Goal: Information Seeking & Learning: Learn about a topic

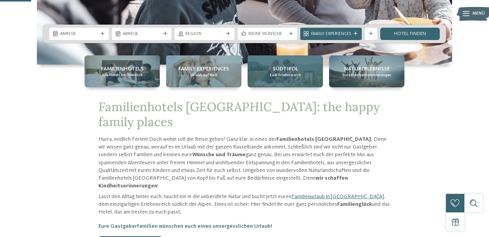
scroll to position [166, 0]
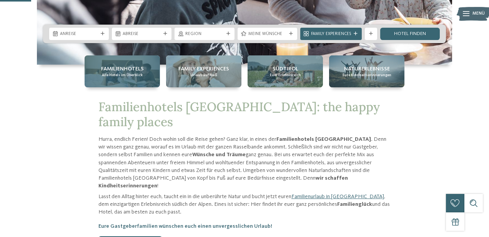
click at [124, 76] on span "Alle Hotels im Überblick" at bounding box center [122, 75] width 41 height 5
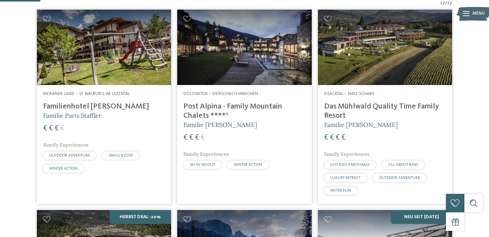
scroll to position [176, 0]
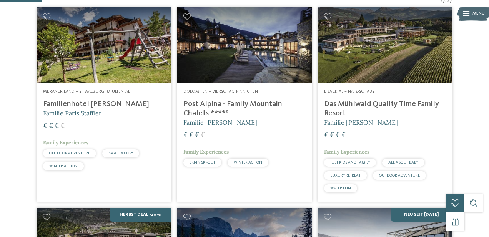
click at [78, 83] on img at bounding box center [104, 44] width 134 height 75
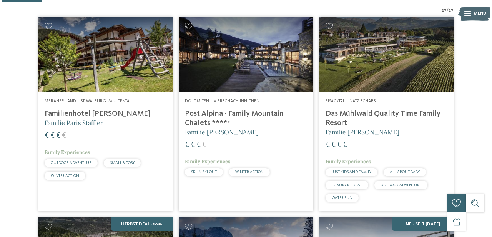
scroll to position [167, 0]
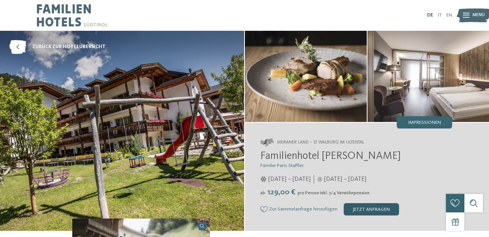
click at [354, 210] on div "jetzt anfragen" at bounding box center [371, 209] width 55 height 12
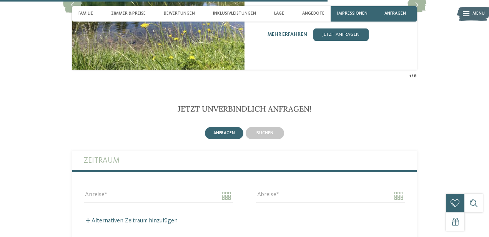
scroll to position [1513, 0]
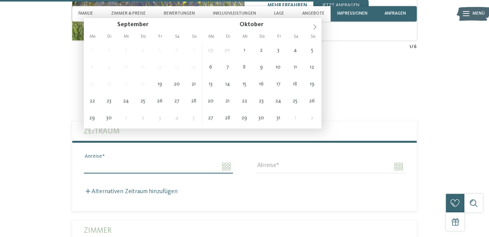
click at [123, 160] on input "Anreise" at bounding box center [158, 166] width 149 height 13
type input "**********"
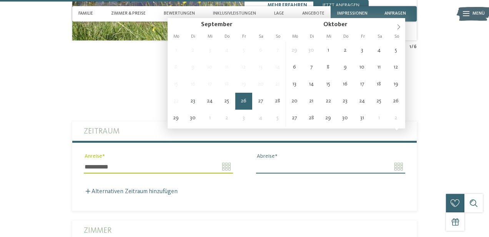
type input "**********"
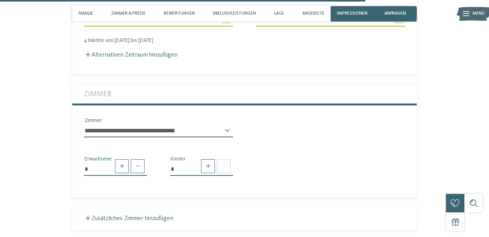
scroll to position [1668, 0]
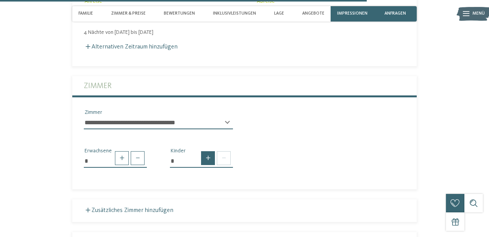
click at [208, 151] on span at bounding box center [208, 158] width 14 height 14
type input "*"
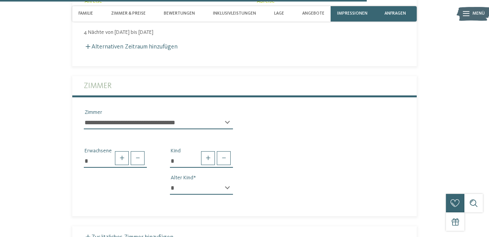
click at [230, 181] on div "* * * * * * * * * * * ** ** ** ** ** ** ** ** Alter Kind" at bounding box center [201, 190] width 63 height 19
click at [228, 181] on div "* * * * * * * * * * * ** ** ** ** ** ** ** ** Alter Kind" at bounding box center [201, 190] width 63 height 19
select select "*"
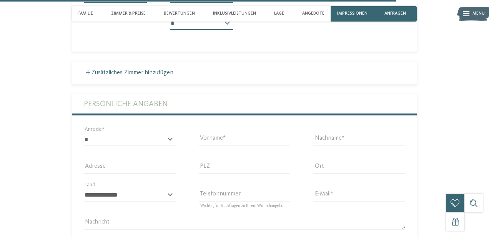
scroll to position [1856, 0]
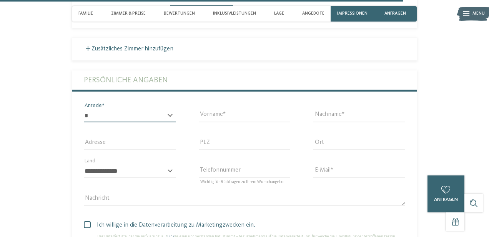
click at [132, 109] on select "* **** **** ******* ******" at bounding box center [130, 115] width 92 height 13
select select "*"
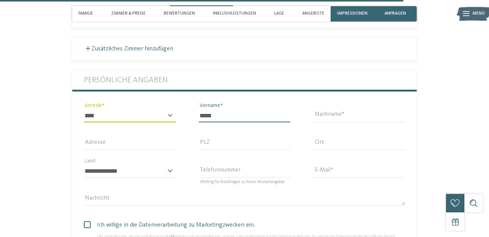
type input "*****"
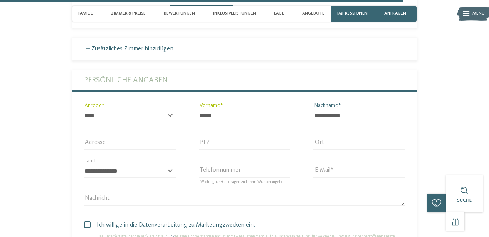
type input "**********"
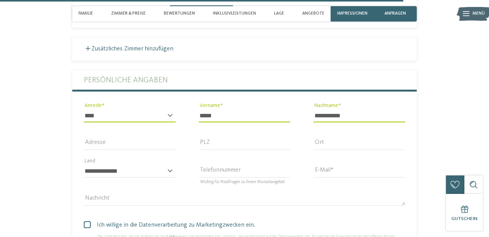
click at [312, 157] on div "E-Mail" at bounding box center [359, 171] width 115 height 28
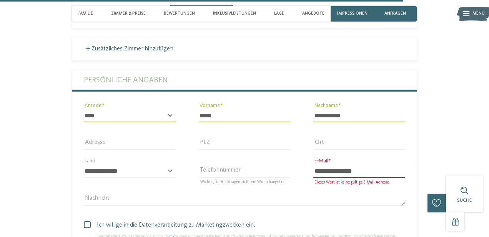
type input "**********"
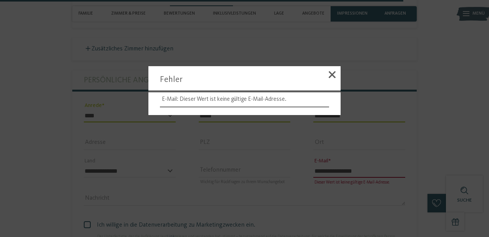
click at [329, 73] on span at bounding box center [332, 74] width 7 height 7
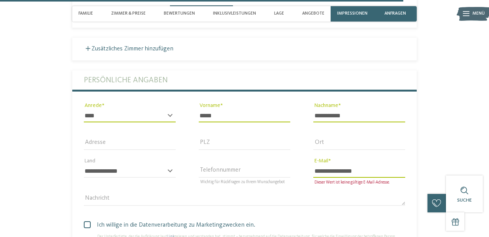
click at [311, 185] on div "Nachricht" at bounding box center [244, 199] width 345 height 28
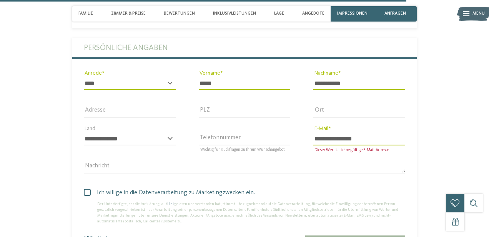
scroll to position [1923, 0]
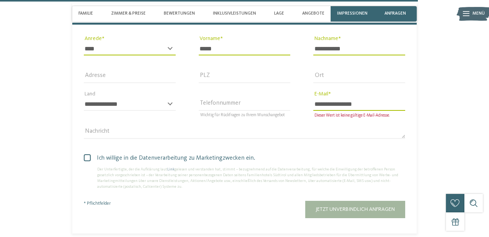
click at [87, 154] on span at bounding box center [87, 157] width 7 height 7
click at [115, 126] on div "Nachricht" at bounding box center [244, 136] width 321 height 20
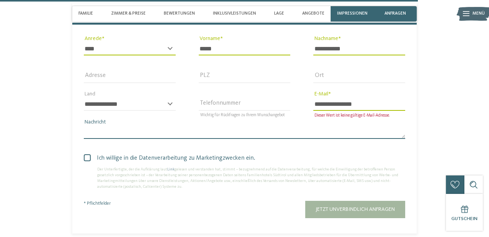
click at [126, 126] on textarea "Nachricht" at bounding box center [244, 132] width 321 height 13
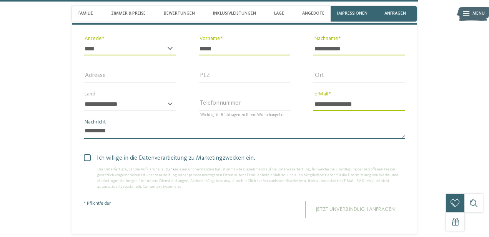
type textarea "********"
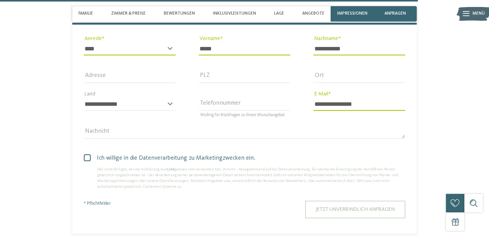
click at [355, 206] on span "Jetzt unverbindlich anfragen" at bounding box center [355, 208] width 79 height 5
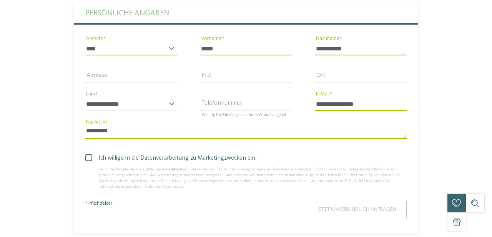
scroll to position [0, 0]
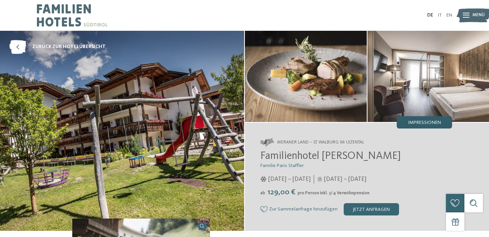
click at [442, 117] on div "Impressionen" at bounding box center [424, 122] width 55 height 12
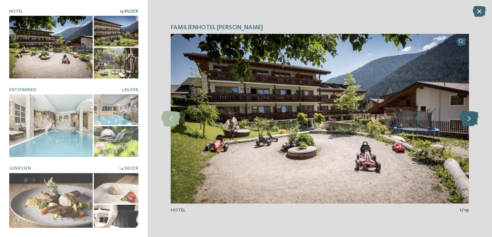
click at [476, 115] on icon at bounding box center [469, 118] width 19 height 15
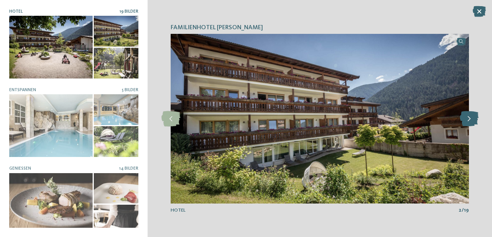
click at [476, 115] on icon at bounding box center [469, 118] width 19 height 15
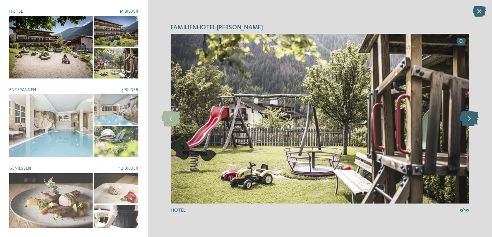
click at [476, 115] on icon at bounding box center [469, 118] width 19 height 15
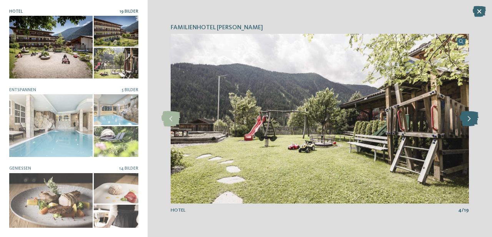
click at [476, 115] on icon at bounding box center [469, 118] width 19 height 15
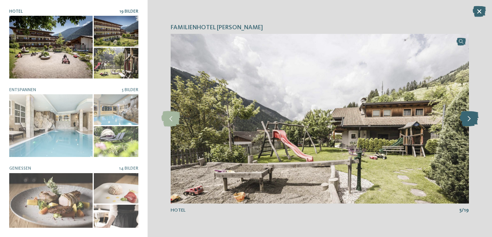
click at [476, 115] on icon at bounding box center [469, 118] width 19 height 15
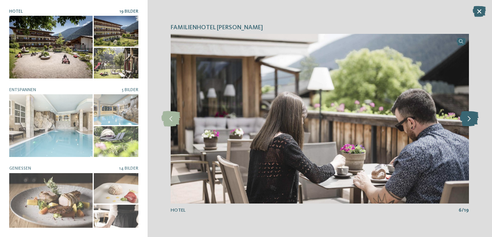
click at [476, 115] on icon at bounding box center [469, 118] width 19 height 15
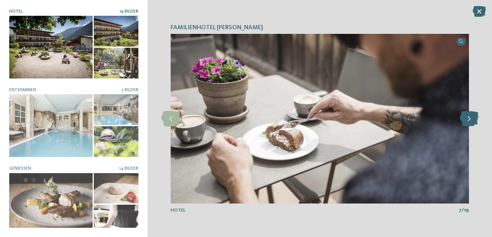
click at [476, 115] on icon at bounding box center [469, 118] width 19 height 15
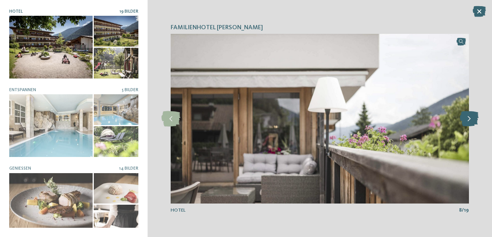
click at [476, 115] on icon at bounding box center [469, 118] width 19 height 15
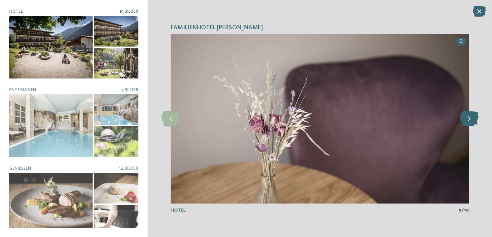
click at [476, 115] on icon at bounding box center [469, 118] width 19 height 15
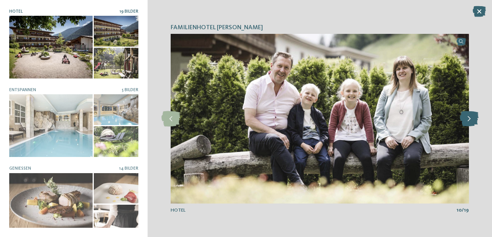
click at [476, 115] on icon at bounding box center [469, 118] width 19 height 15
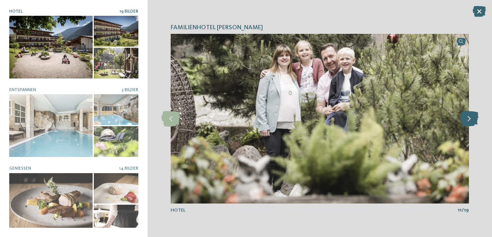
click at [476, 115] on icon at bounding box center [469, 118] width 19 height 15
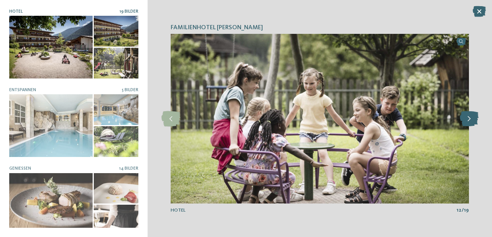
click at [476, 115] on icon at bounding box center [469, 118] width 19 height 15
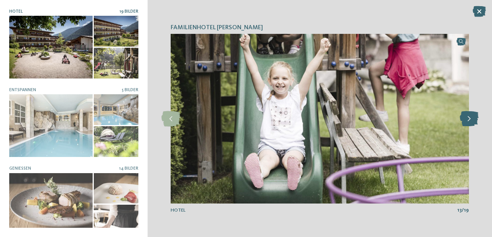
click at [476, 115] on icon at bounding box center [469, 118] width 19 height 15
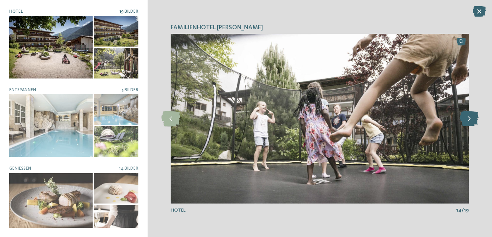
click at [476, 115] on icon at bounding box center [469, 118] width 19 height 15
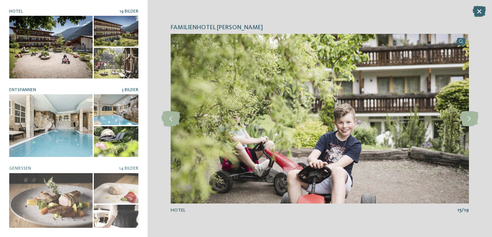
click at [38, 106] on div at bounding box center [50, 125] width 83 height 63
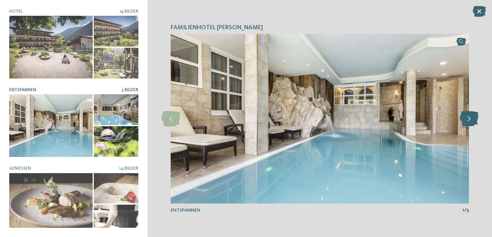
click at [475, 111] on icon at bounding box center [469, 118] width 19 height 15
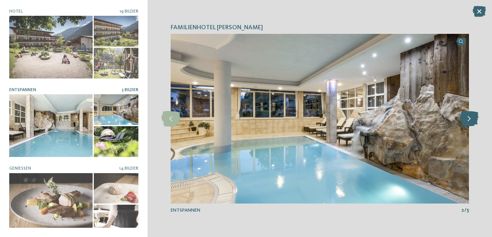
click at [475, 111] on icon at bounding box center [469, 118] width 19 height 15
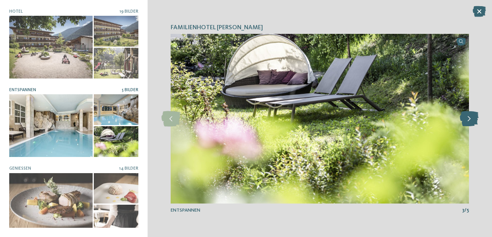
click at [475, 111] on icon at bounding box center [469, 118] width 19 height 15
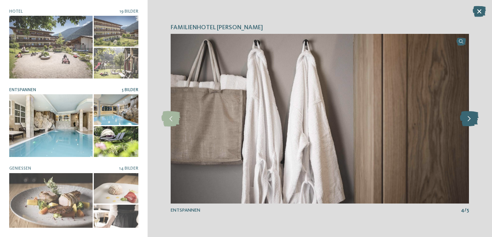
click at [475, 111] on icon at bounding box center [469, 118] width 19 height 15
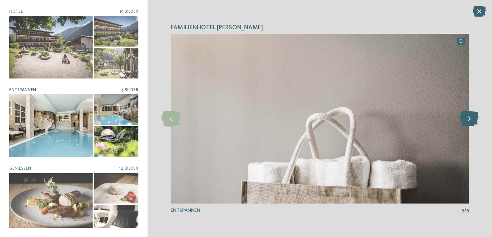
click at [475, 111] on icon at bounding box center [469, 118] width 19 height 15
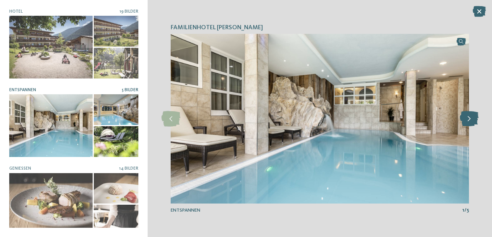
click at [475, 111] on icon at bounding box center [469, 118] width 19 height 15
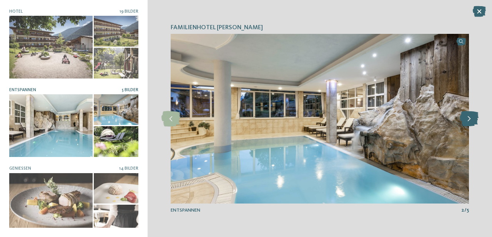
click at [475, 111] on icon at bounding box center [469, 118] width 19 height 15
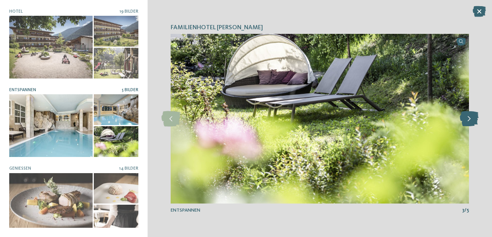
click at [475, 111] on icon at bounding box center [469, 118] width 19 height 15
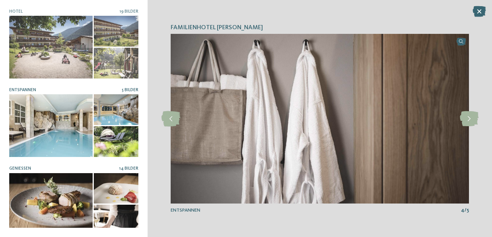
click at [42, 184] on div at bounding box center [50, 204] width 83 height 63
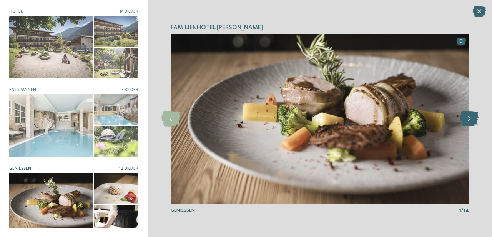
click at [471, 115] on icon at bounding box center [469, 118] width 19 height 15
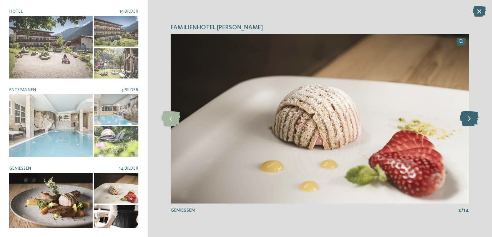
click at [471, 115] on icon at bounding box center [469, 118] width 19 height 15
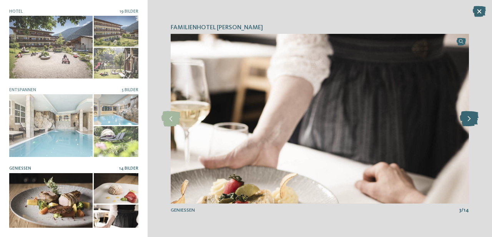
click at [471, 115] on icon at bounding box center [469, 118] width 19 height 15
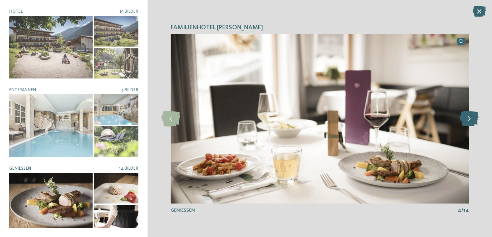
click at [471, 115] on icon at bounding box center [469, 118] width 19 height 15
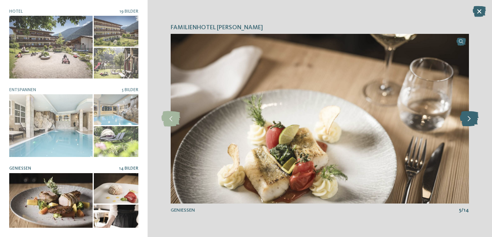
click at [471, 115] on icon at bounding box center [469, 118] width 19 height 15
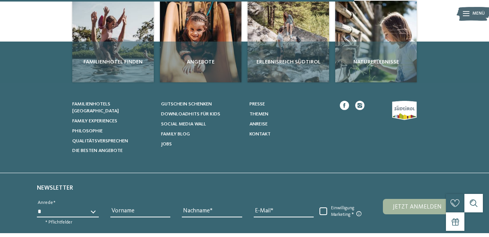
scroll to position [156, 0]
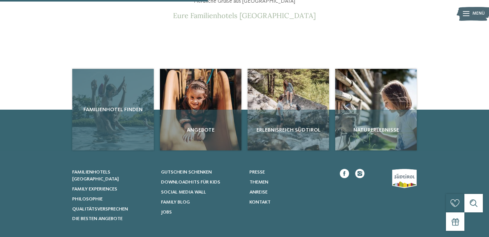
scroll to position [88, 0]
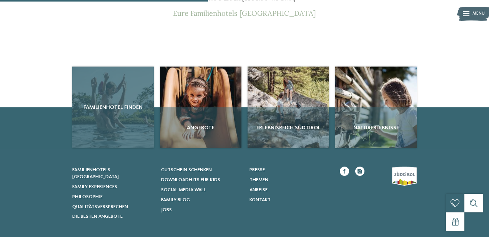
click at [102, 128] on div "Familienhotel finden" at bounding box center [113, 108] width 82 height 82
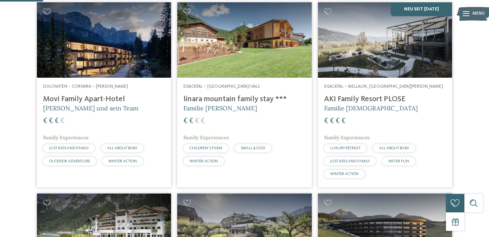
scroll to position [181, 0]
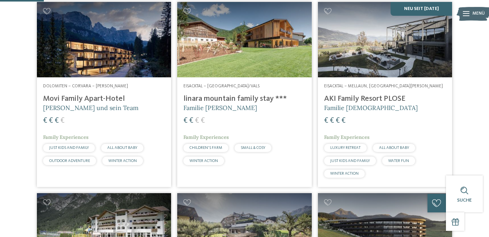
click at [107, 72] on img at bounding box center [104, 39] width 134 height 75
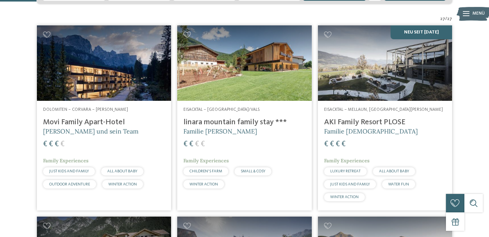
scroll to position [162, 0]
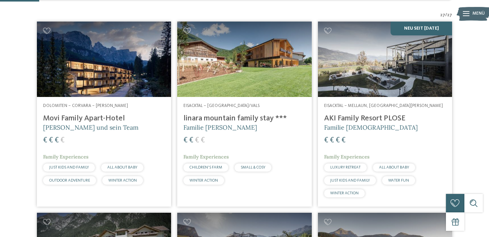
click at [252, 97] on img at bounding box center [244, 59] width 134 height 75
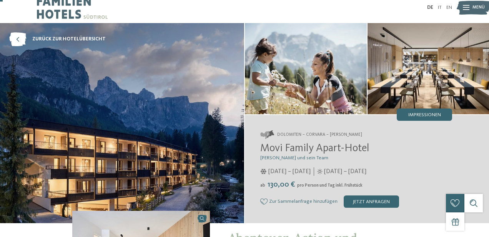
scroll to position [13, 0]
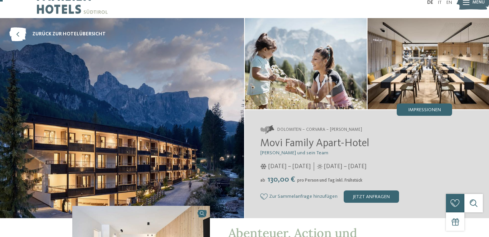
click at [423, 103] on img at bounding box center [429, 63] width 122 height 91
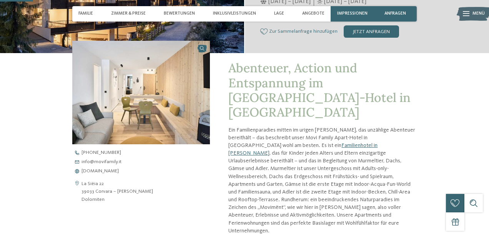
scroll to position [188, 0]
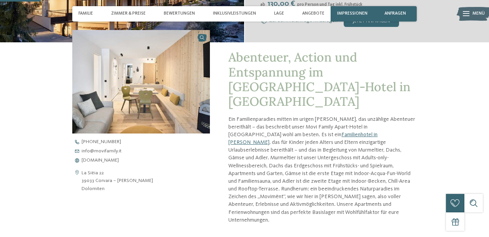
click at [208, 72] on img at bounding box center [141, 81] width 138 height 103
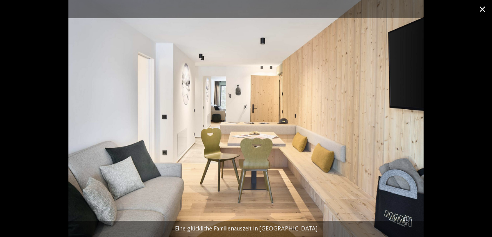
click at [484, 13] on span at bounding box center [482, 9] width 19 height 18
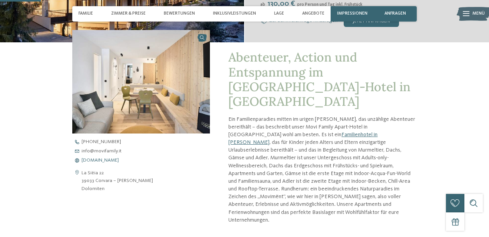
click at [99, 158] on span "[DOMAIN_NAME]" at bounding box center [100, 160] width 37 height 5
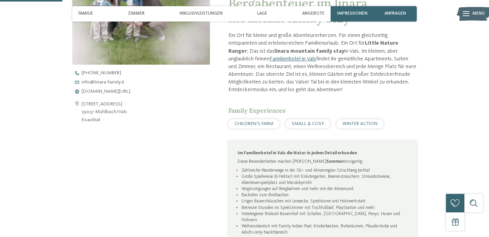
scroll to position [263, 0]
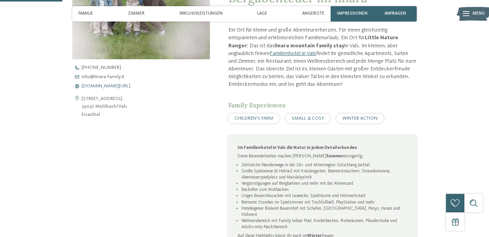
click at [107, 86] on span "[DOMAIN_NAME][URL]" at bounding box center [106, 86] width 49 height 5
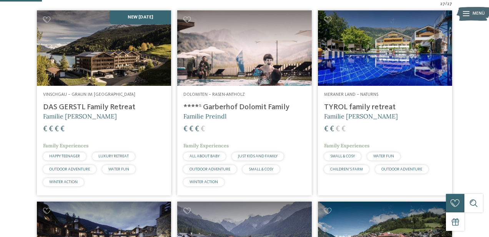
scroll to position [174, 0]
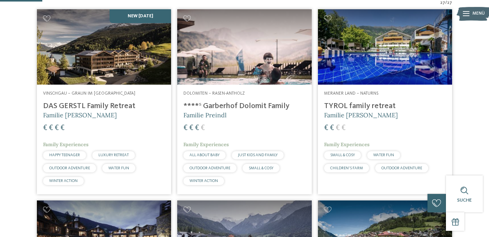
click at [398, 59] on img at bounding box center [385, 46] width 134 height 75
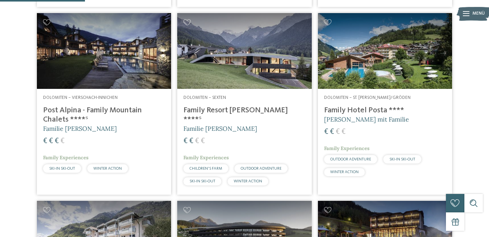
scroll to position [366, 0]
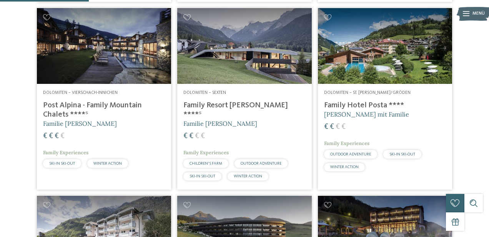
click at [254, 65] on img at bounding box center [244, 45] width 134 height 75
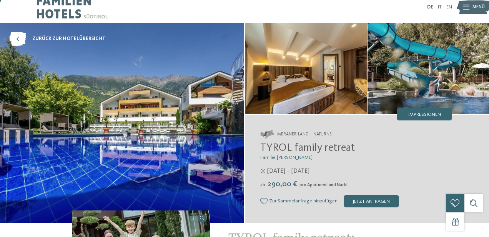
scroll to position [12, 0]
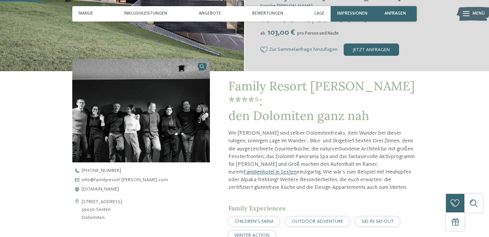
scroll to position [174, 0]
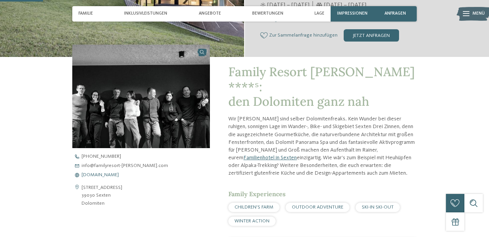
click at [119, 174] on span "www.familyresort-rainer.com" at bounding box center [100, 175] width 37 height 5
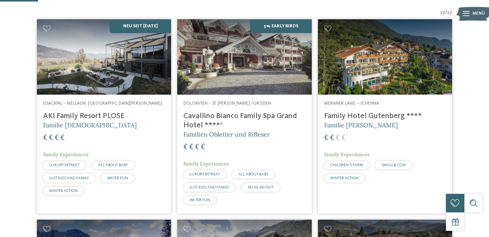
scroll to position [165, 0]
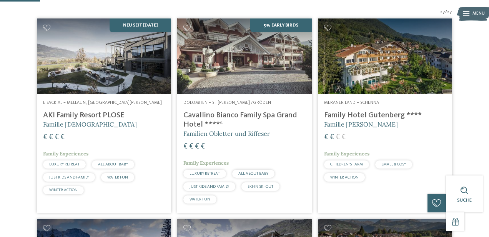
click at [373, 77] on img at bounding box center [385, 55] width 134 height 75
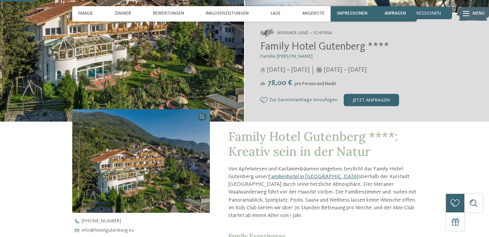
scroll to position [150, 0]
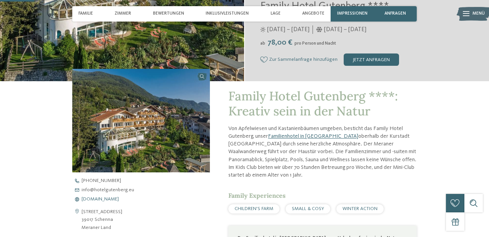
click at [115, 197] on span "[DOMAIN_NAME]" at bounding box center [100, 199] width 37 height 5
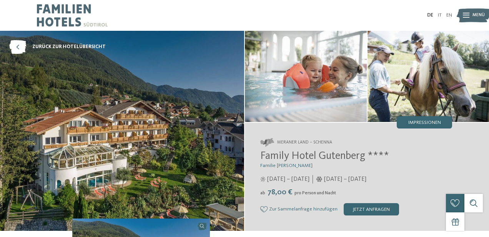
scroll to position [0, 0]
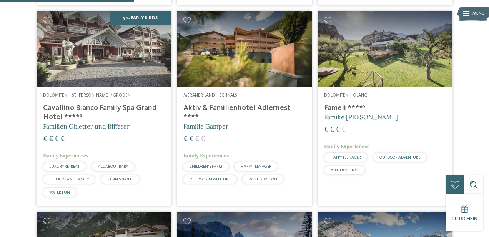
scroll to position [552, 0]
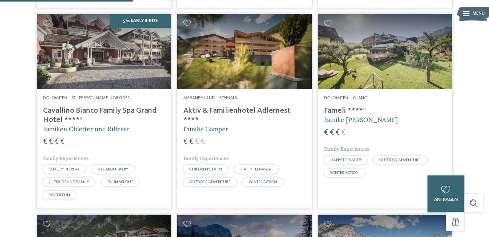
click at [209, 87] on img at bounding box center [244, 51] width 134 height 75
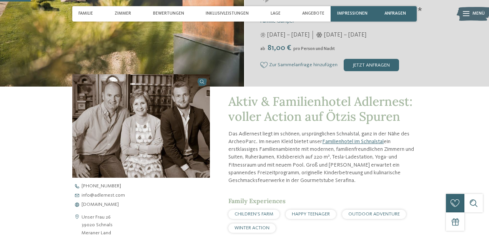
scroll to position [152, 0]
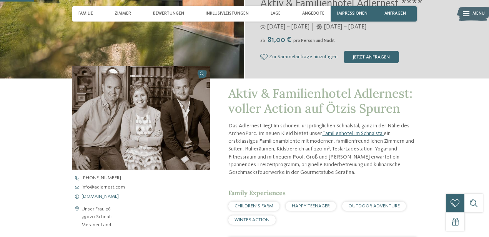
click at [112, 194] on span "www.adlernest.com" at bounding box center [100, 196] width 37 height 5
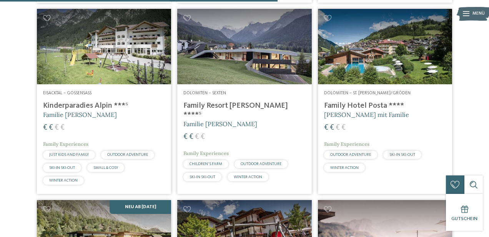
scroll to position [1155, 0]
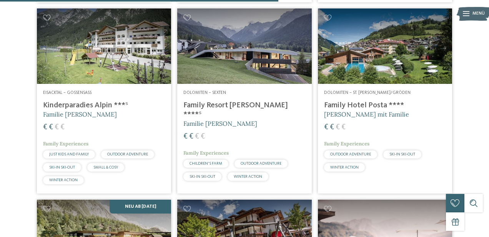
click at [349, 77] on img at bounding box center [385, 45] width 134 height 75
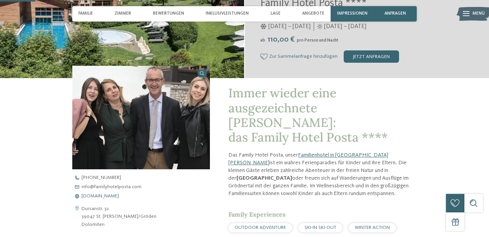
click at [119, 196] on span "www.familyhotelposta.com" at bounding box center [100, 196] width 37 height 5
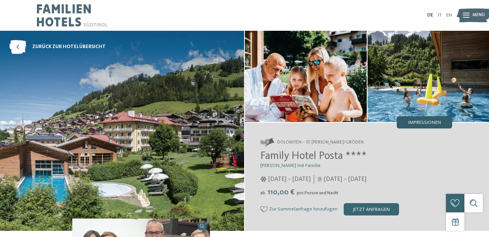
click at [430, 121] on span "Impressionen" at bounding box center [424, 122] width 33 height 5
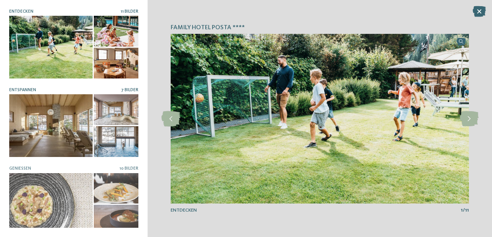
click at [88, 133] on div at bounding box center [50, 125] width 83 height 63
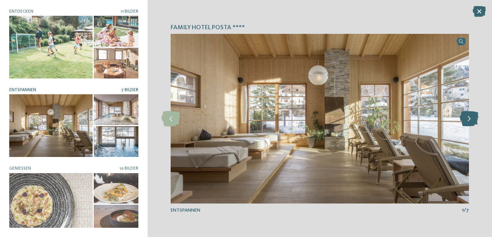
click at [475, 118] on icon at bounding box center [469, 118] width 19 height 15
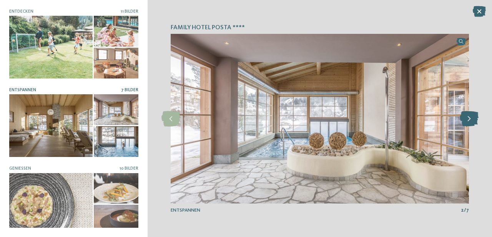
click at [475, 118] on icon at bounding box center [469, 118] width 19 height 15
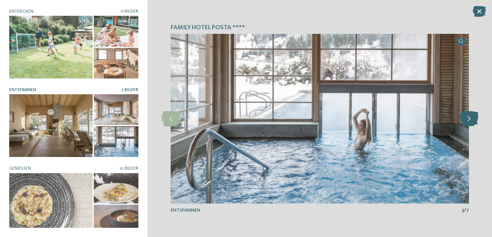
click at [475, 118] on icon at bounding box center [469, 118] width 19 height 15
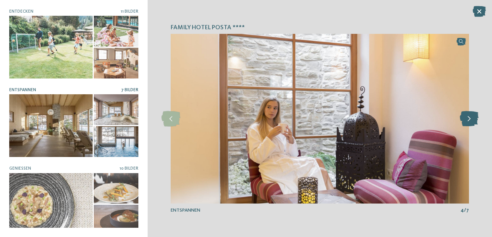
click at [475, 118] on icon at bounding box center [469, 118] width 19 height 15
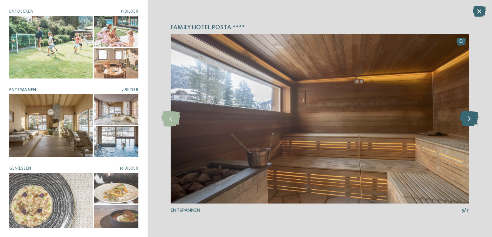
click at [475, 118] on icon at bounding box center [469, 118] width 19 height 15
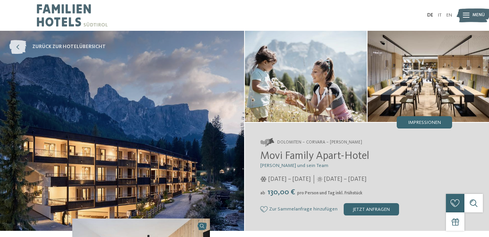
click at [50, 42] on link "zurück zur Hotelübersicht" at bounding box center [57, 47] width 97 height 14
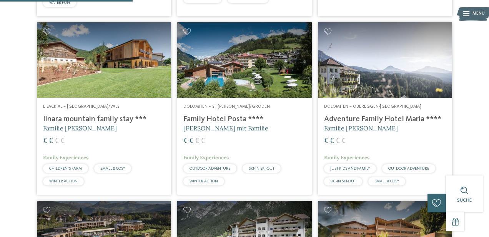
scroll to position [553, 0]
click at [387, 85] on img at bounding box center [385, 59] width 134 height 75
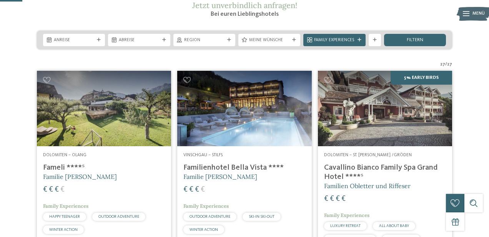
scroll to position [115, 0]
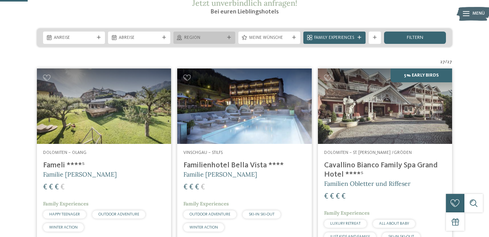
click at [224, 41] on span "Region" at bounding box center [204, 38] width 40 height 6
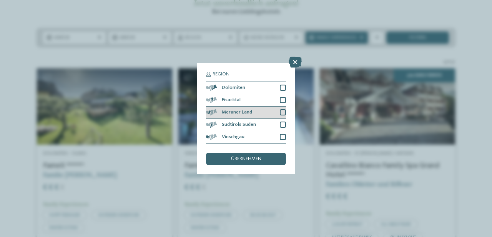
click at [253, 107] on div "Meraner Land" at bounding box center [246, 113] width 80 height 12
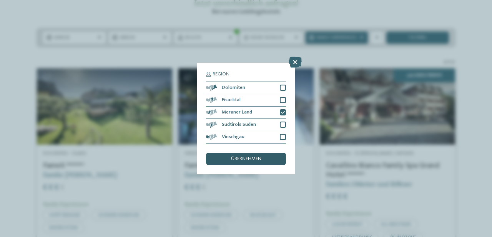
click at [247, 153] on div "übernehmen" at bounding box center [246, 159] width 80 height 12
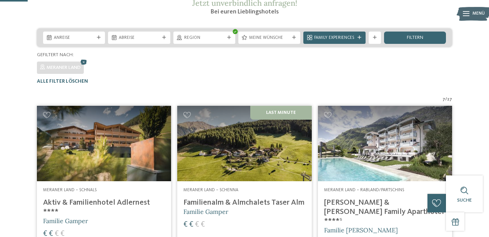
scroll to position [189, 0]
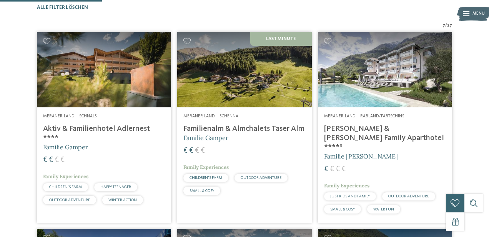
click at [217, 107] on img at bounding box center [244, 69] width 134 height 75
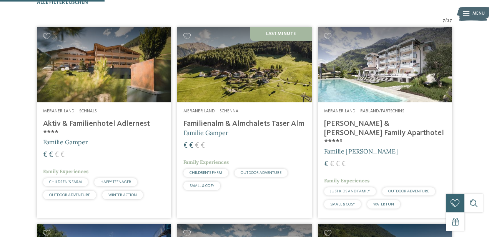
scroll to position [194, 0]
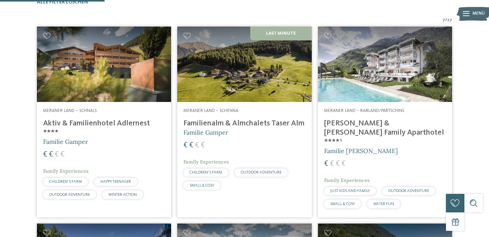
click at [368, 102] on img at bounding box center [385, 64] width 134 height 75
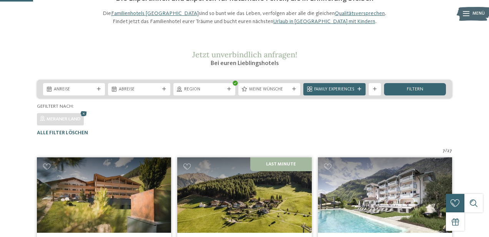
scroll to position [67, 0]
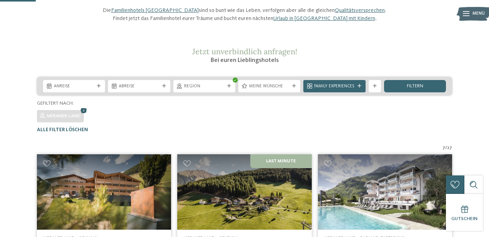
click at [87, 115] on icon at bounding box center [83, 111] width 9 height 8
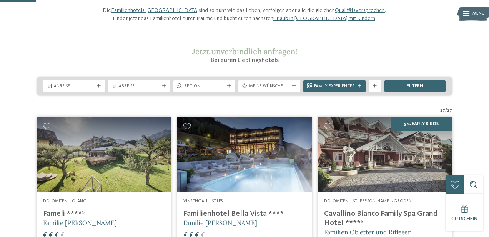
scroll to position [152, 0]
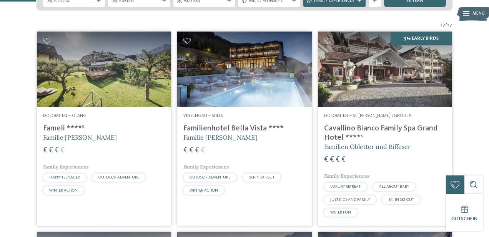
click at [216, 101] on img at bounding box center [244, 69] width 134 height 75
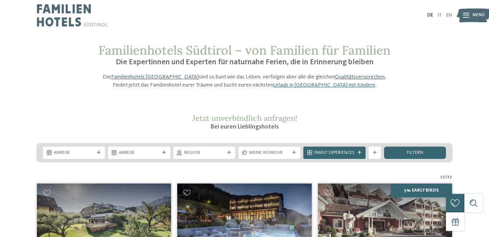
scroll to position [0, 0]
click at [464, 10] on div at bounding box center [466, 15] width 7 height 15
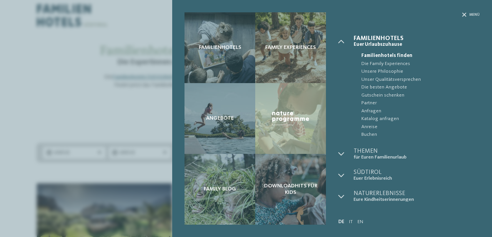
click at [122, 42] on div "Familienhotels Family Experiences Angebote" at bounding box center [246, 118] width 492 height 237
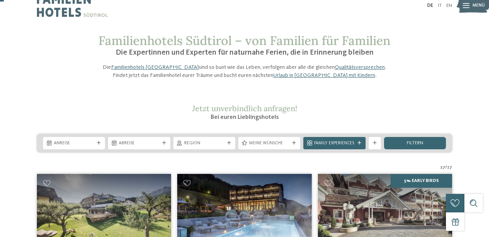
scroll to position [17, 0]
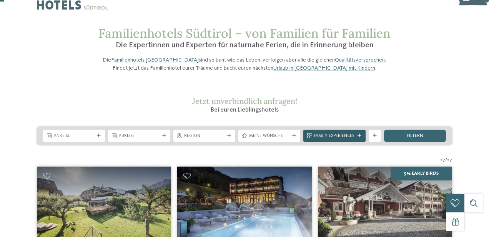
click at [354, 139] on span "Family Experiences" at bounding box center [334, 136] width 40 height 6
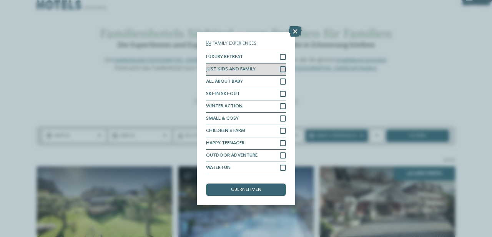
click at [276, 67] on div "JUST KIDS AND FAMILY" at bounding box center [246, 69] width 80 height 12
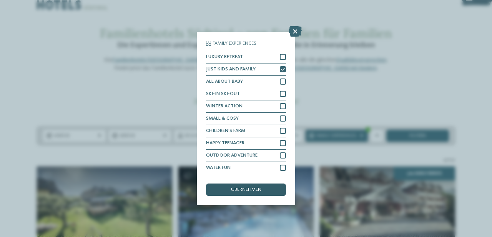
click at [254, 183] on div "übernehmen" at bounding box center [246, 189] width 80 height 12
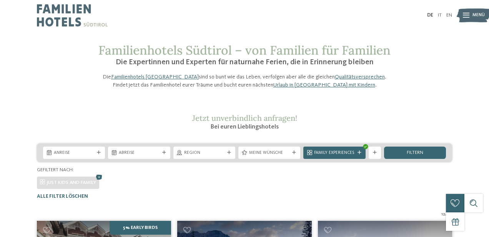
scroll to position [0, 0]
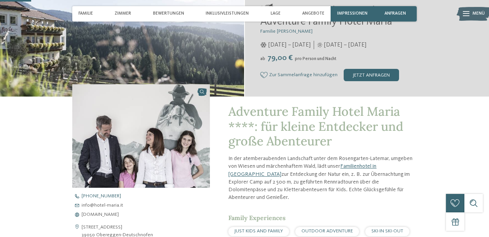
scroll to position [135, 0]
click at [100, 214] on span "www.hotel-maria.it" at bounding box center [100, 214] width 37 height 5
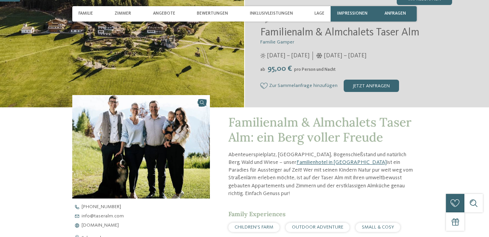
scroll to position [169, 0]
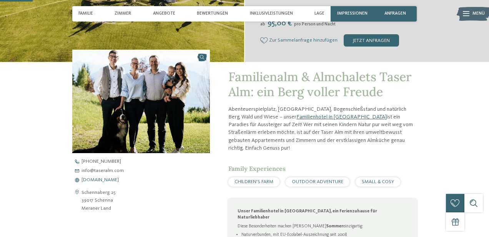
click at [99, 180] on span "www.taseralm.com" at bounding box center [100, 180] width 37 height 5
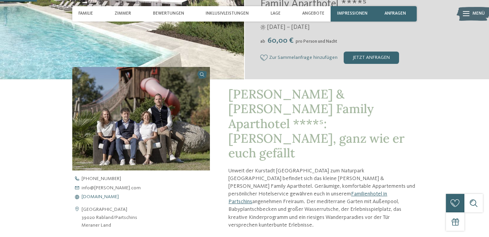
click at [116, 195] on span "[DOMAIN_NAME]" at bounding box center [100, 197] width 37 height 5
